Goal: Task Accomplishment & Management: Use online tool/utility

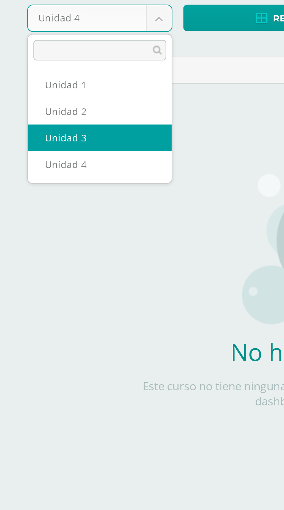
select select "Unidad 3"
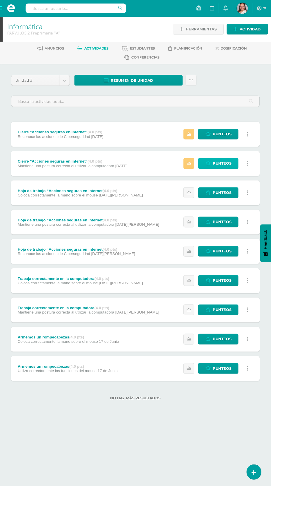
click at [231, 171] on span "Punteos" at bounding box center [232, 171] width 19 height 11
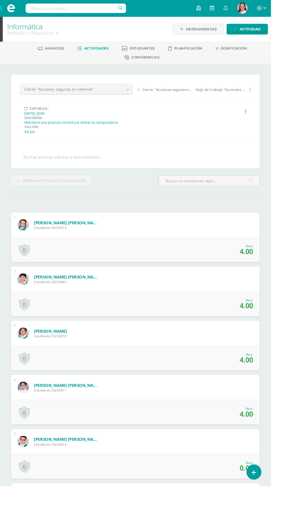
scroll to position [0, 0]
